Goal: Find specific page/section: Find specific page/section

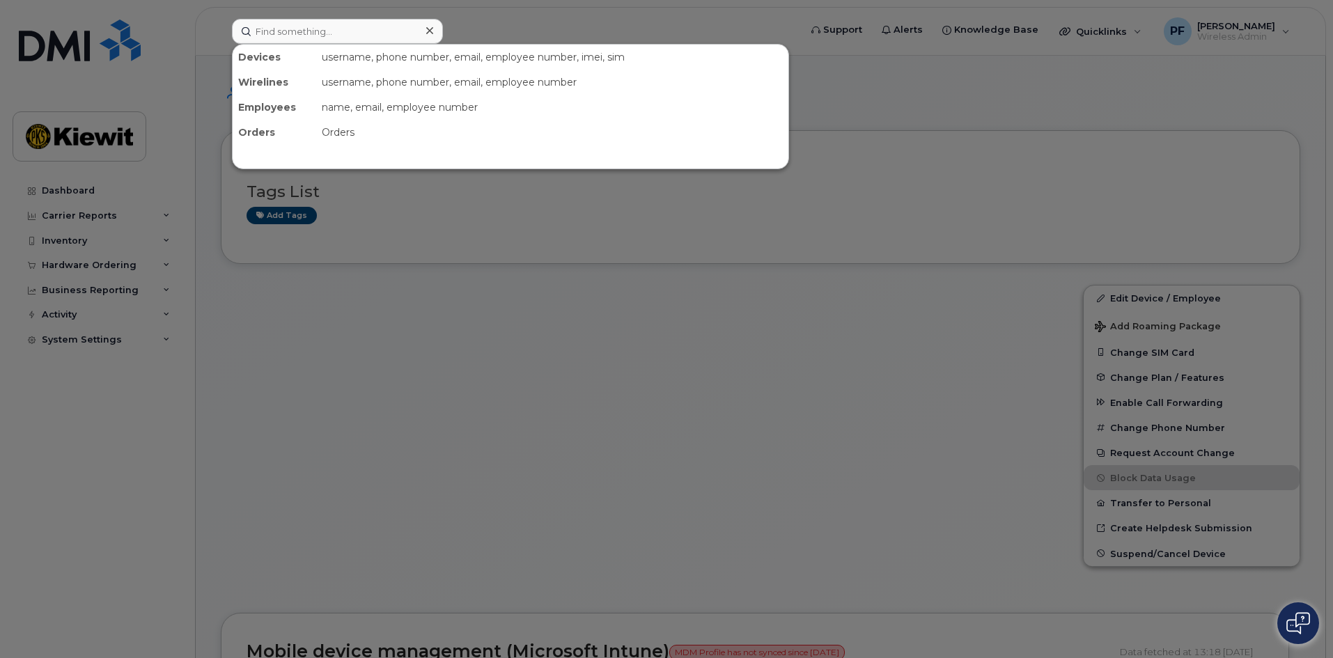
click at [288, 40] on input at bounding box center [337, 31] width 211 height 25
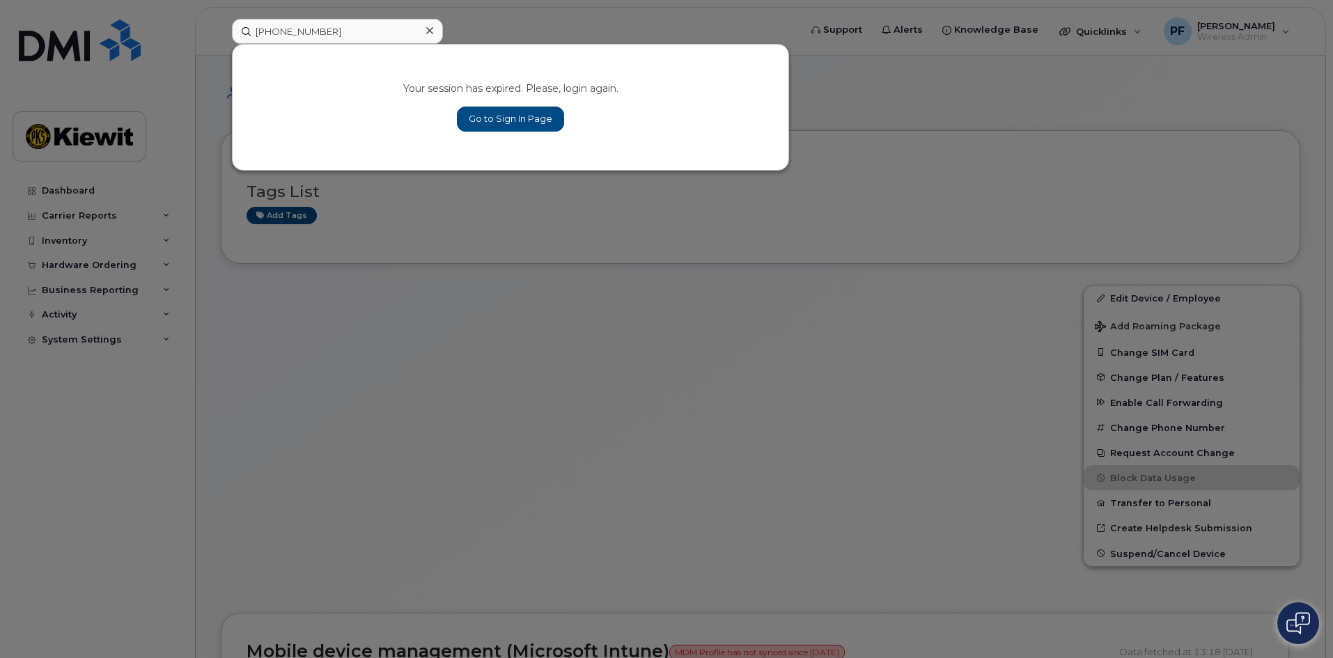
type input "636-589-1565"
click at [490, 110] on link "Go to Sign In Page" at bounding box center [510, 119] width 107 height 25
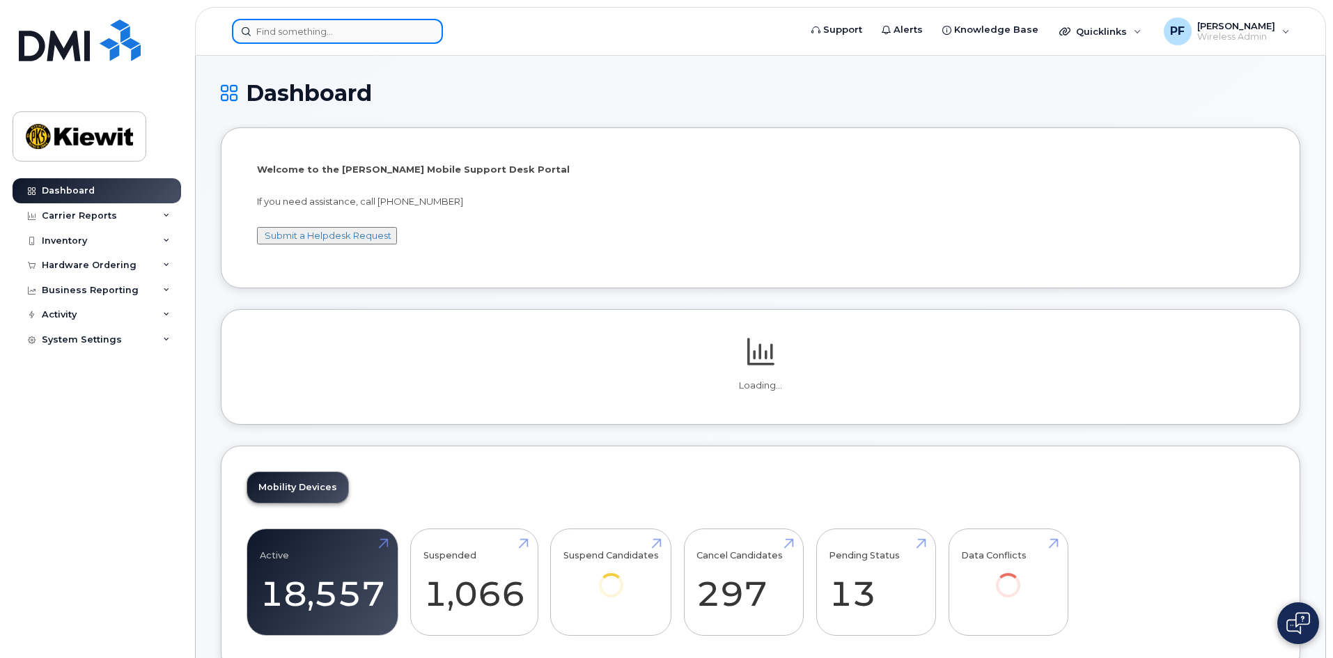
click at [336, 37] on input at bounding box center [337, 31] width 211 height 25
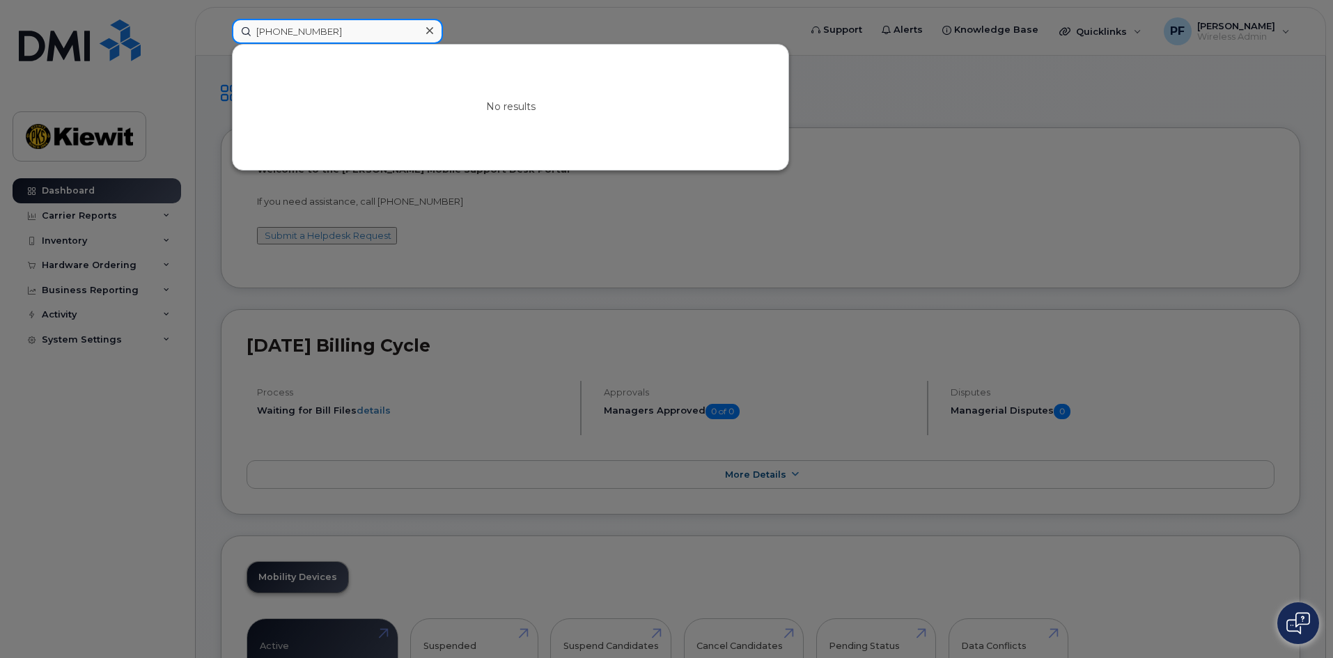
click at [378, 29] on input "635-589-1565" at bounding box center [337, 31] width 211 height 25
click at [339, 24] on input "635-589-1565" at bounding box center [337, 31] width 211 height 25
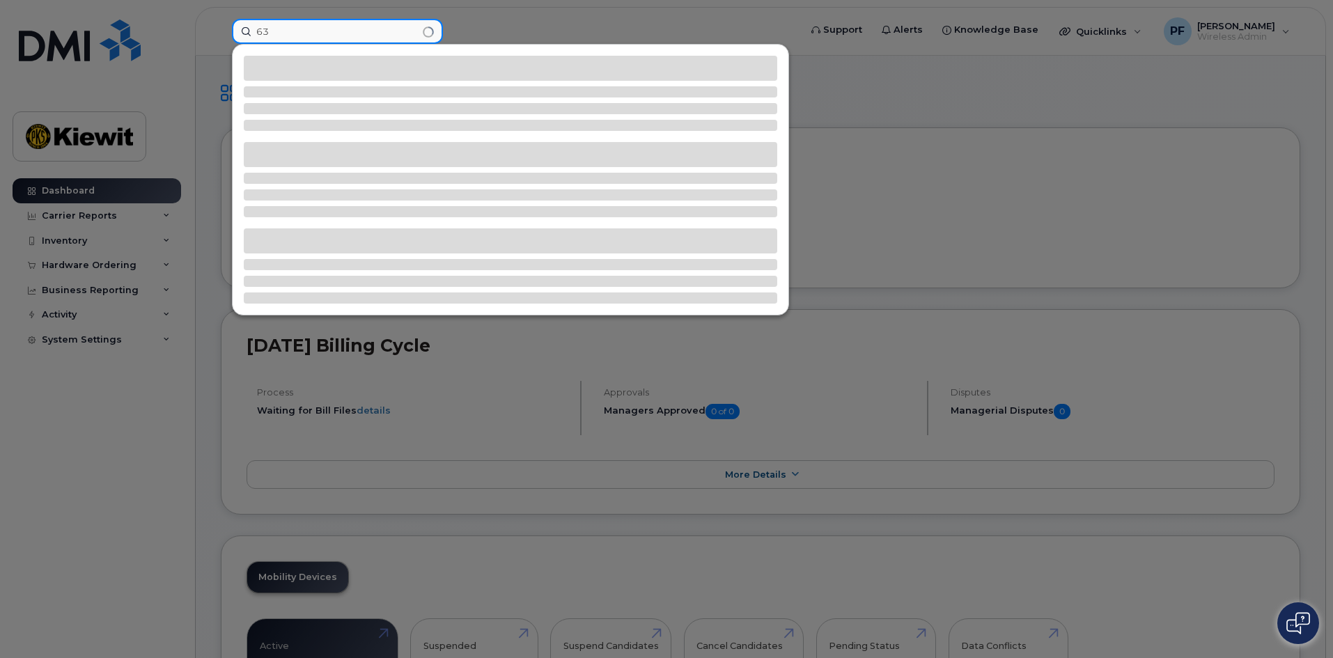
type input "6"
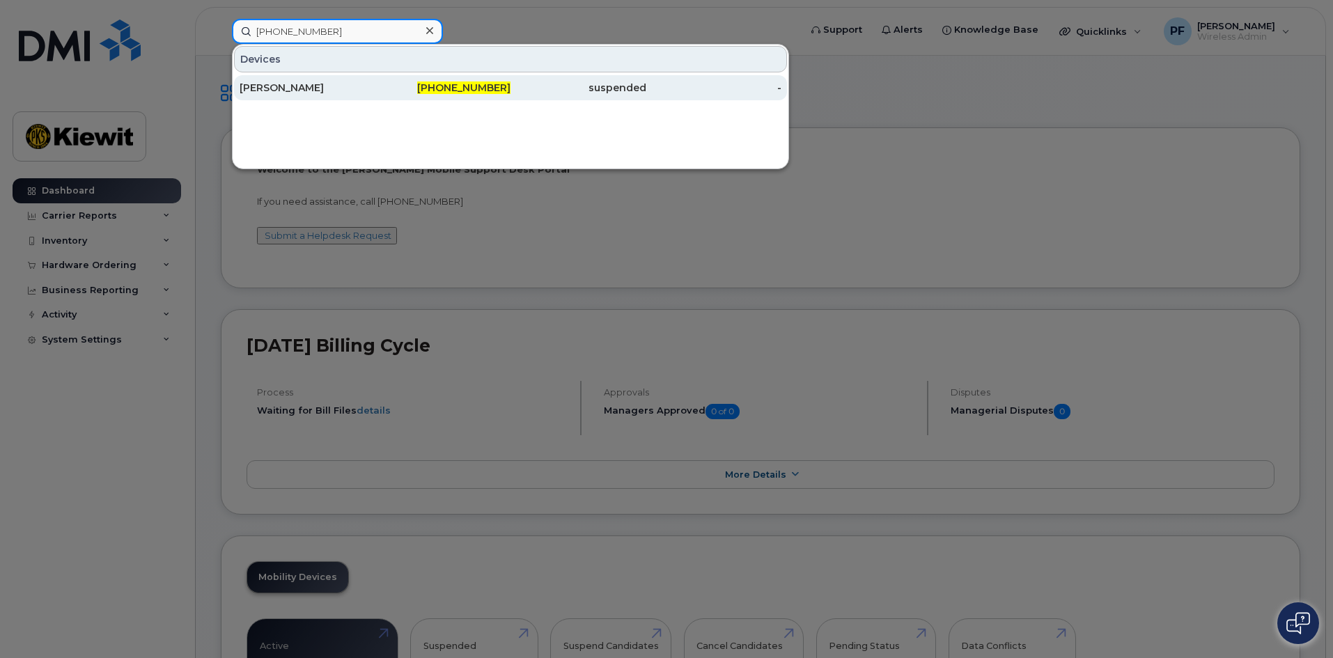
type input "636-589-1565"
click at [360, 86] on div "[PERSON_NAME]" at bounding box center [308, 88] width 136 height 14
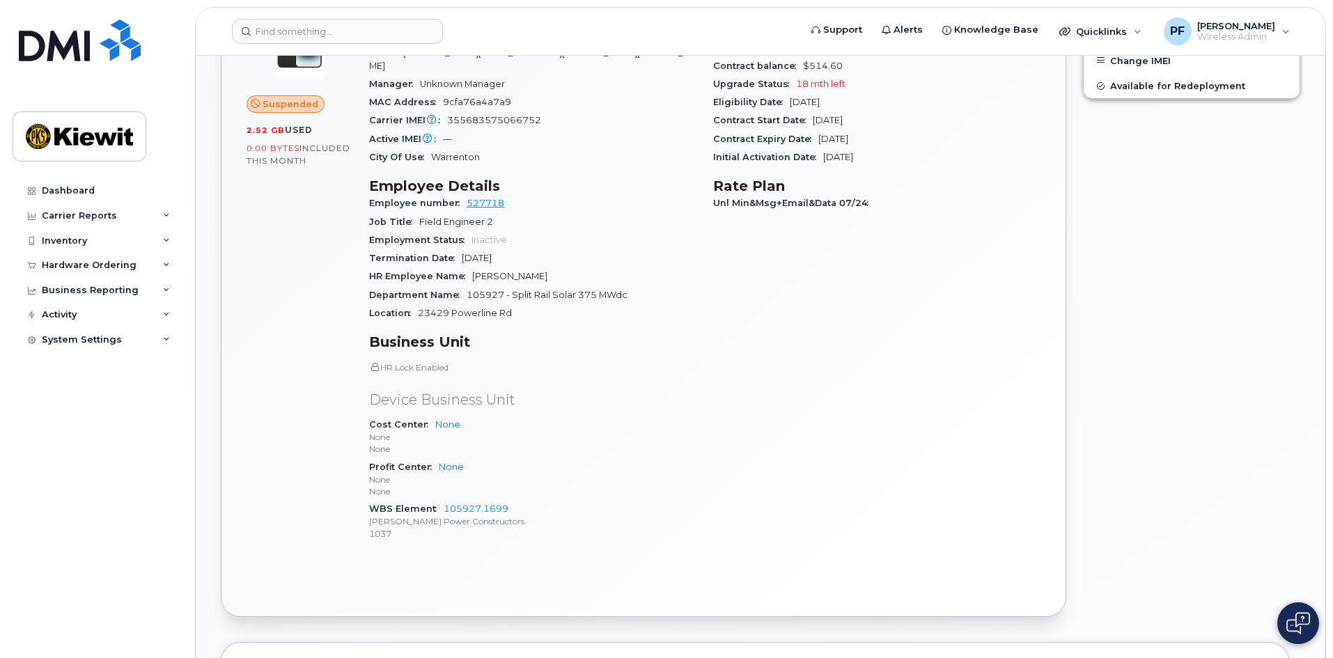
scroll to position [696, 0]
